Goal: Task Accomplishment & Management: Manage account settings

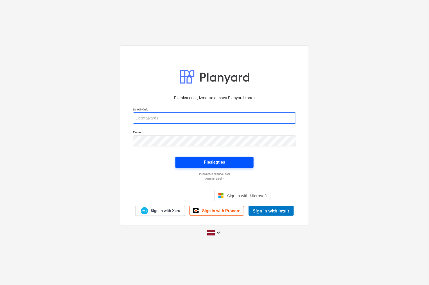
type input "[PERSON_NAME][EMAIL_ADDRESS][PERSON_NAME][DOMAIN_NAME]"
click at [190, 163] on span "Pieslēgties" at bounding box center [214, 162] width 65 height 7
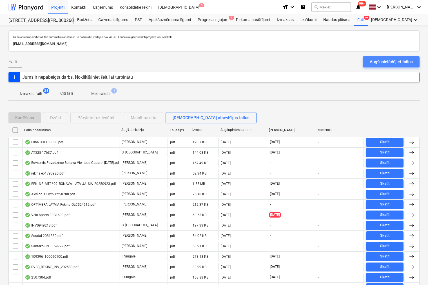
click at [379, 62] on div "Augšupielādējiet failus" at bounding box center [390, 61] width 43 height 7
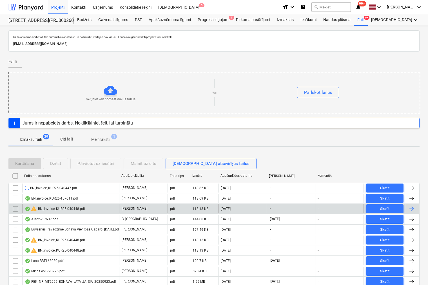
click at [14, 239] on input "checkbox" at bounding box center [15, 240] width 9 height 9
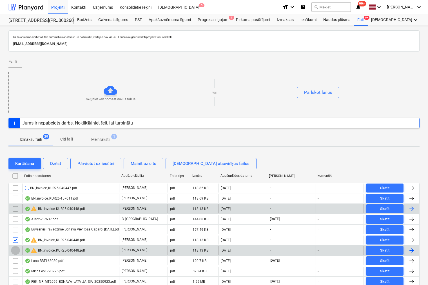
click at [16, 250] on input "checkbox" at bounding box center [15, 250] width 9 height 9
click at [56, 162] on div "Dzēst" at bounding box center [55, 163] width 11 height 7
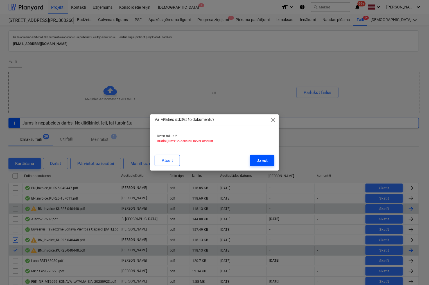
click at [265, 159] on div "Dzēst" at bounding box center [262, 160] width 11 height 7
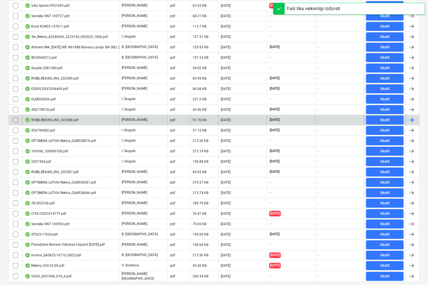
scroll to position [301, 0]
